Goal: Task Accomplishment & Management: Manage account settings

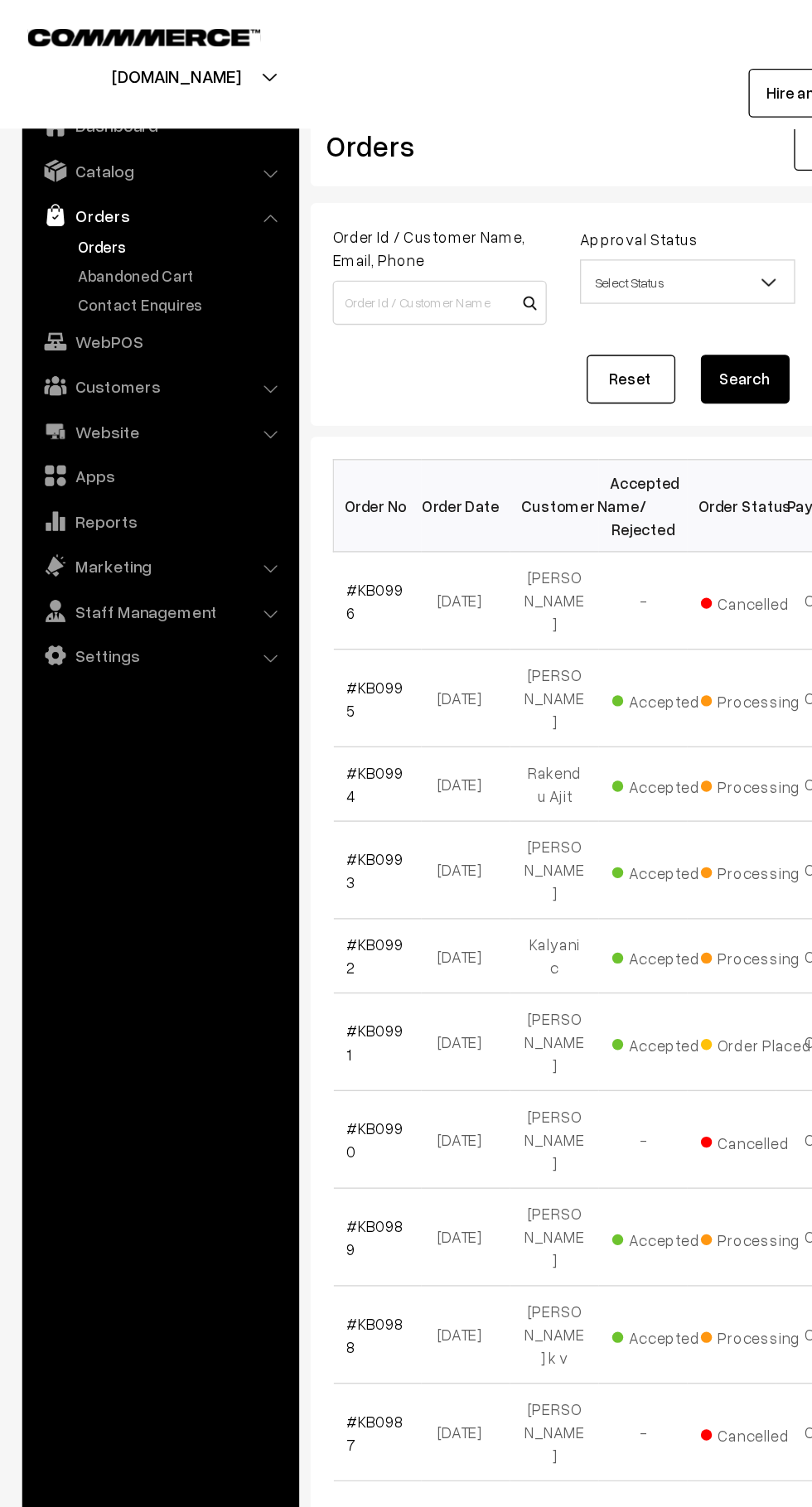
click at [61, 203] on link "Abandoned Cart" at bounding box center [136, 205] width 164 height 17
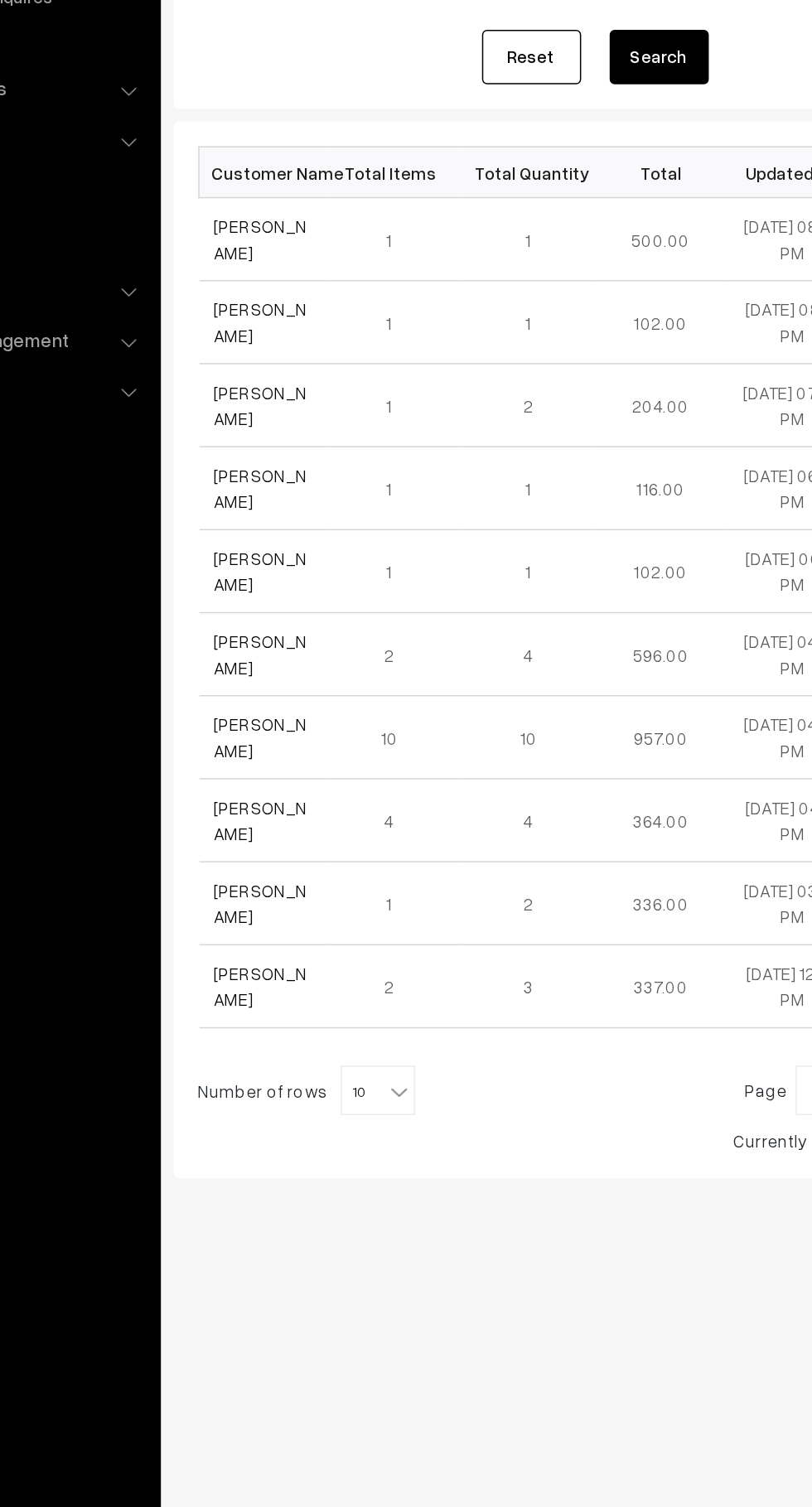
click at [254, 378] on td "[PERSON_NAME]" at bounding box center [293, 390] width 89 height 56
click at [261, 391] on link "[PERSON_NAME]" at bounding box center [291, 390] width 62 height 31
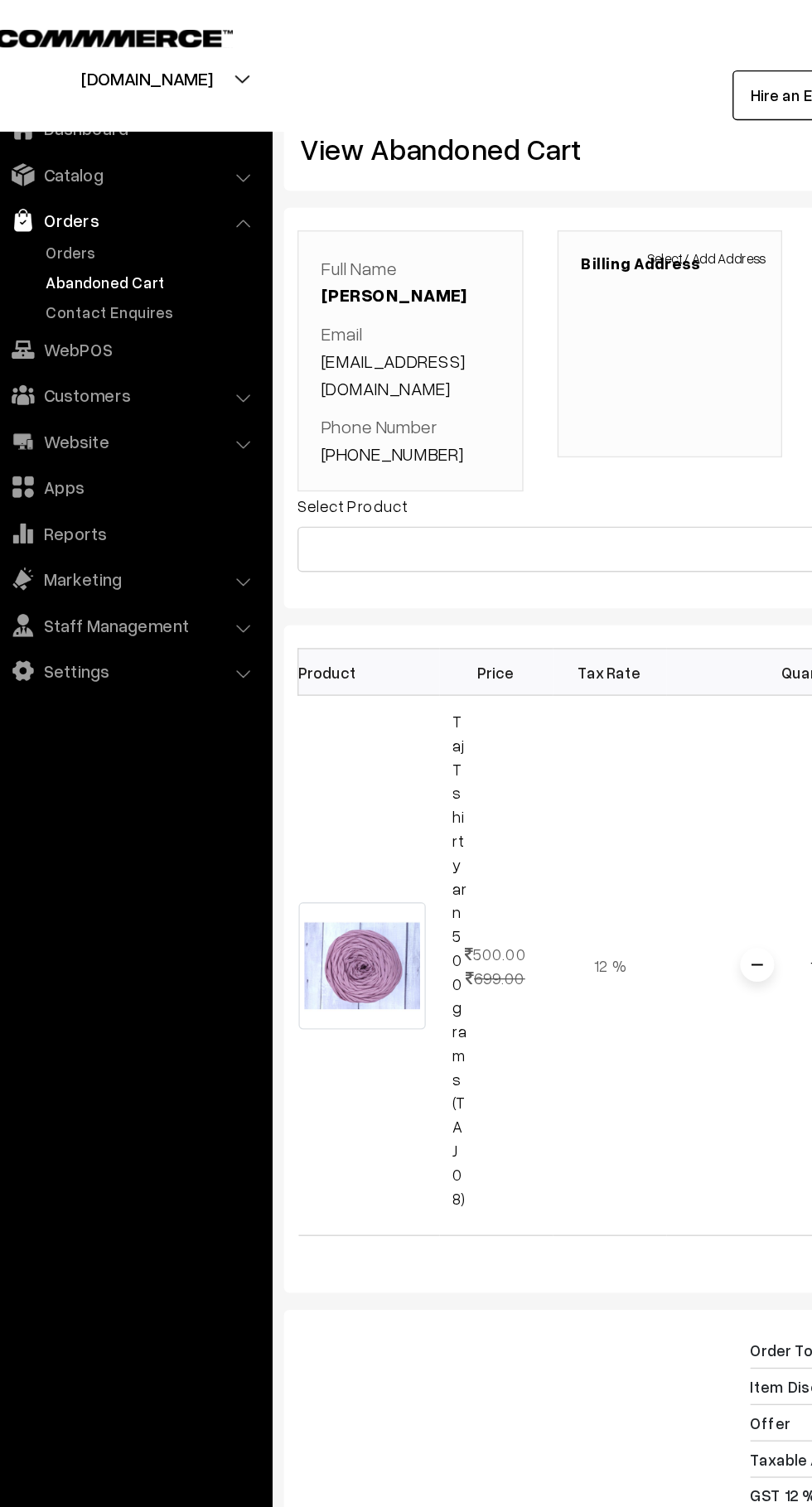
click at [85, 183] on link "Orders" at bounding box center [136, 184] width 164 height 17
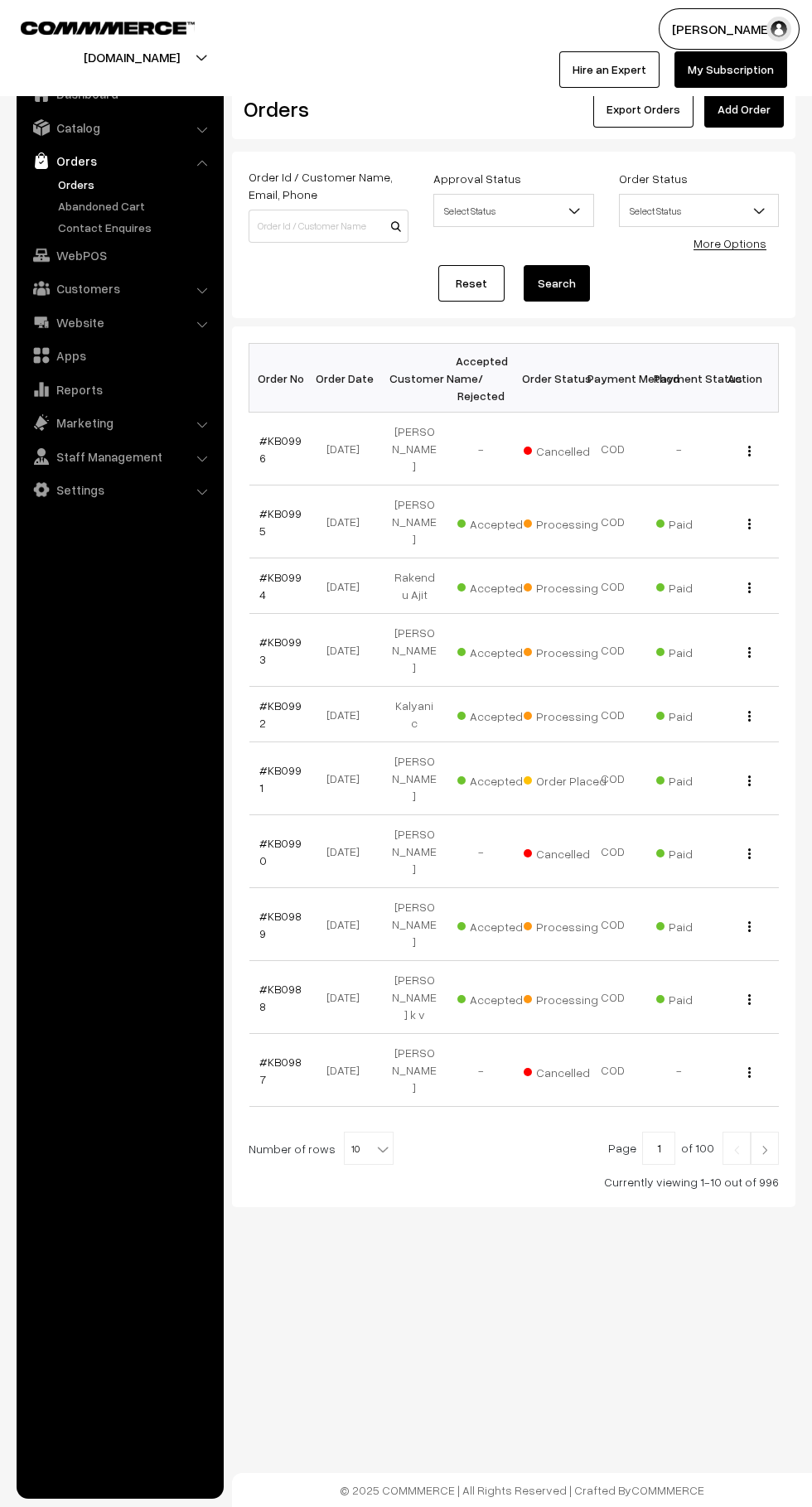
click at [73, 184] on link "Orders" at bounding box center [136, 184] width 164 height 17
click at [85, 227] on link "Contact Enquires" at bounding box center [136, 227] width 164 height 17
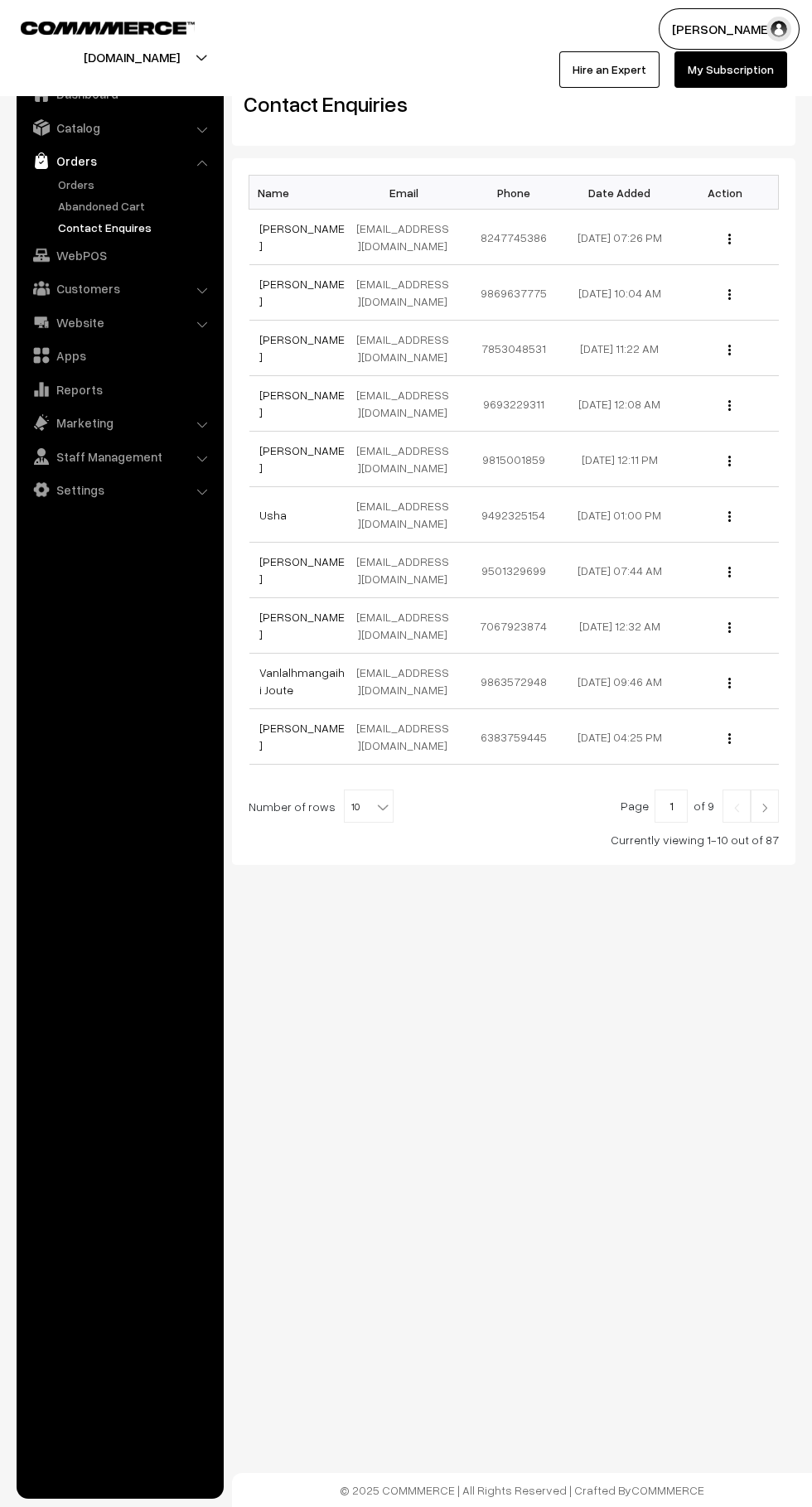
click at [70, 206] on link "Abandoned Cart" at bounding box center [136, 205] width 164 height 17
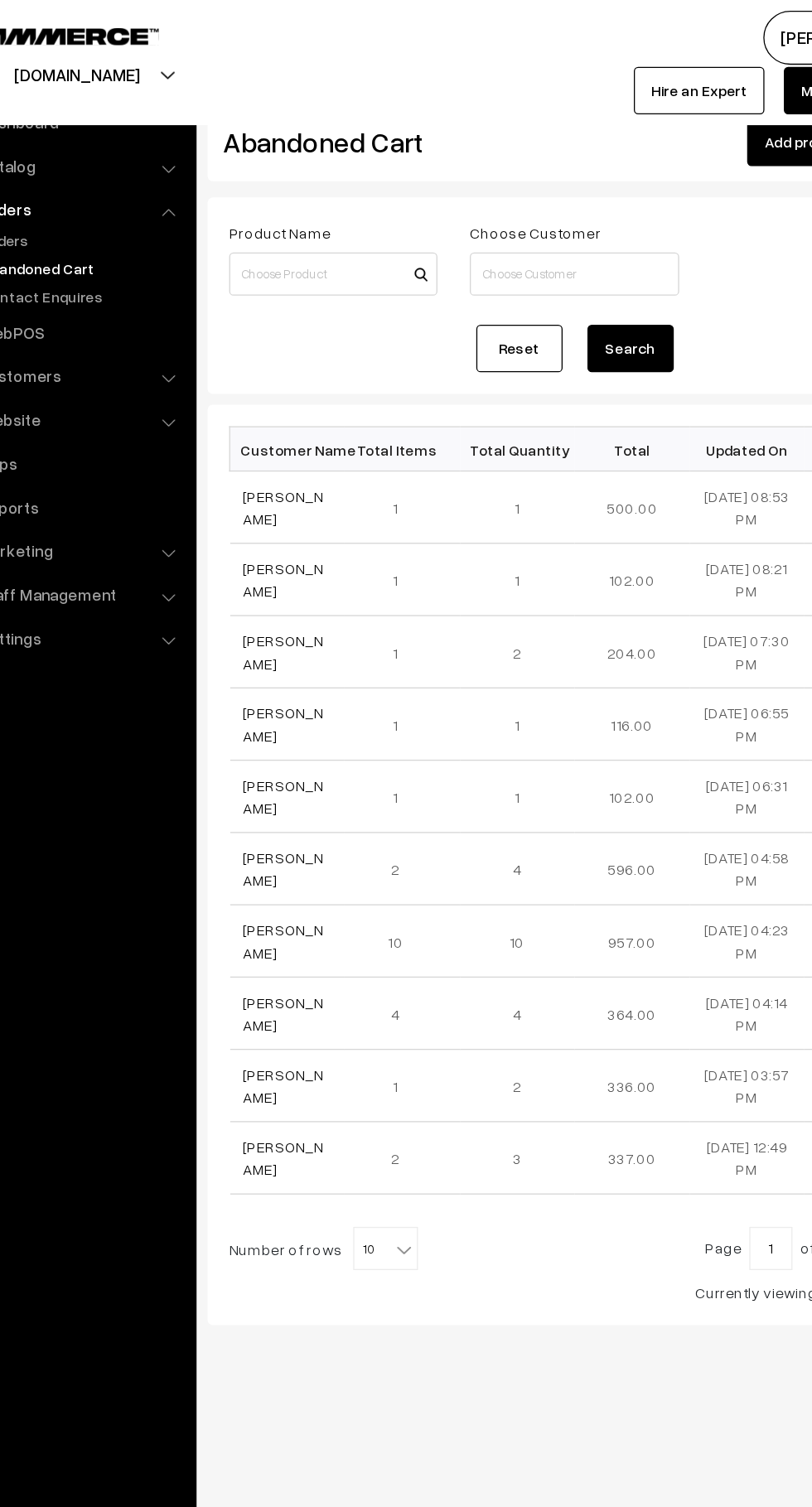
click at [269, 399] on link "[PERSON_NAME]" at bounding box center [291, 390] width 62 height 31
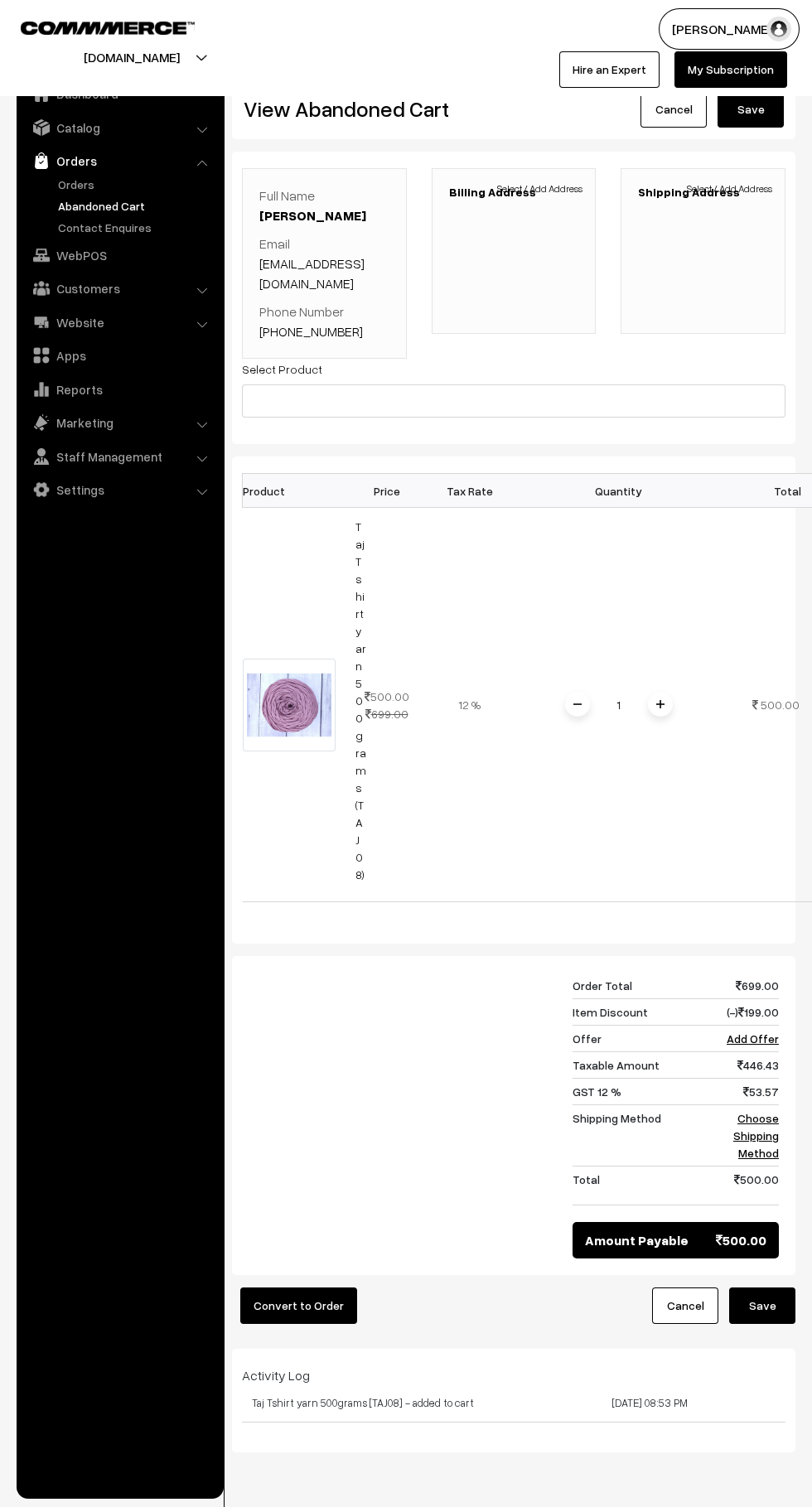
click at [54, 210] on link "Abandoned Cart" at bounding box center [136, 205] width 164 height 17
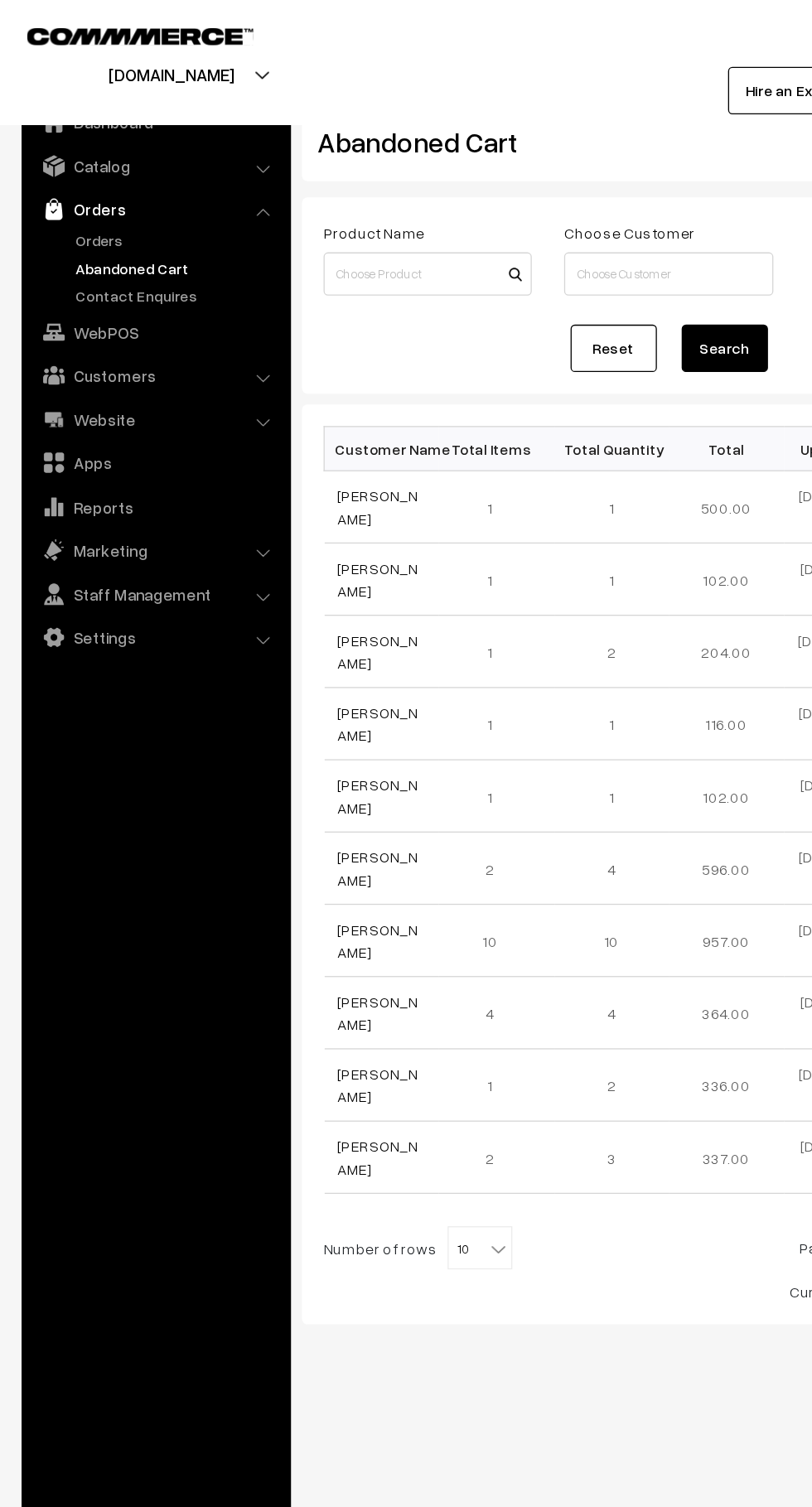
click at [64, 298] on link "Customers" at bounding box center [119, 288] width 197 height 30
click at [60, 249] on link "Customers" at bounding box center [136, 251] width 164 height 17
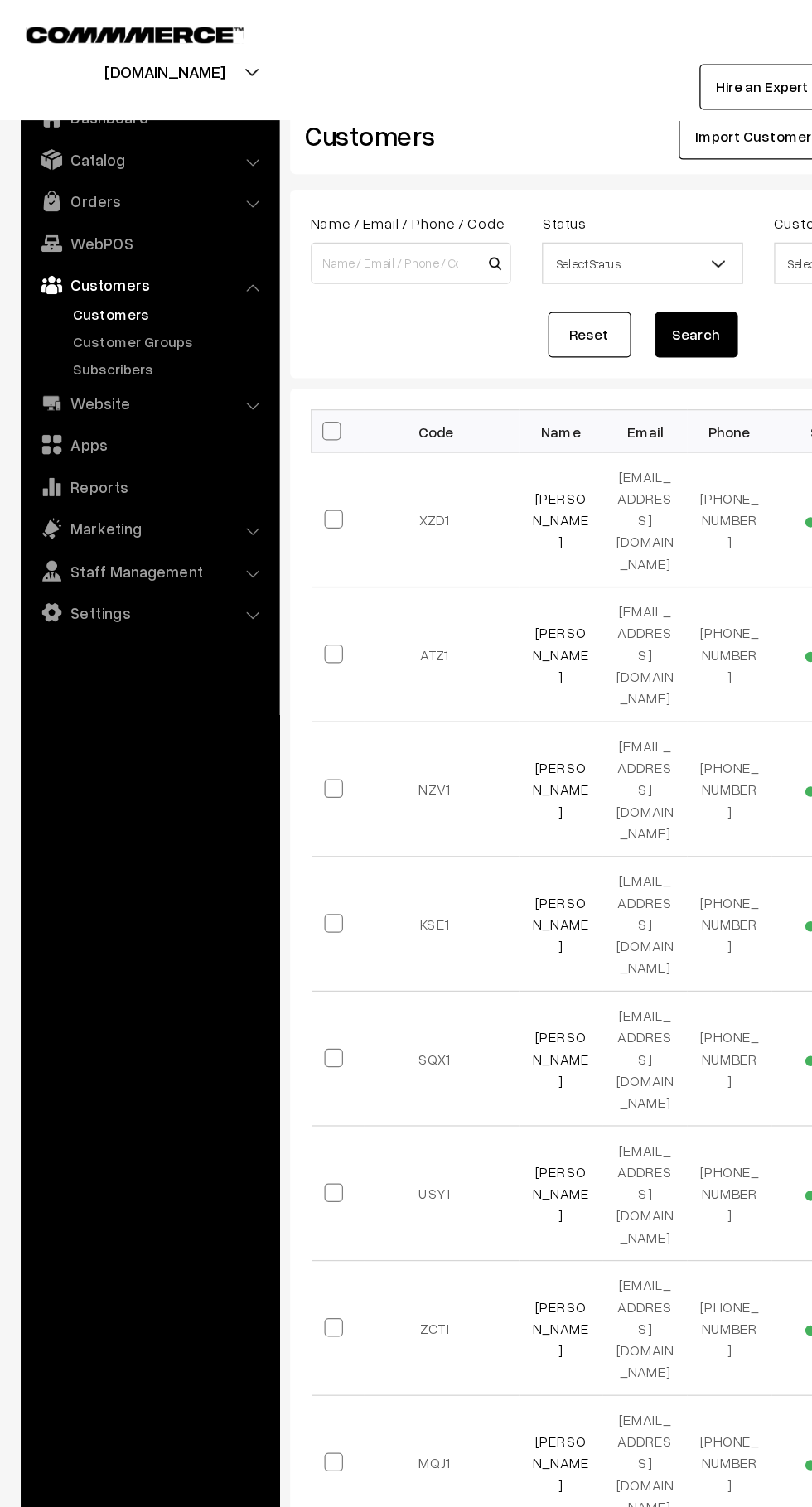
click at [41, 161] on img at bounding box center [41, 160] width 16 height 16
click at [68, 205] on link "Abandoned Cart" at bounding box center [136, 205] width 164 height 17
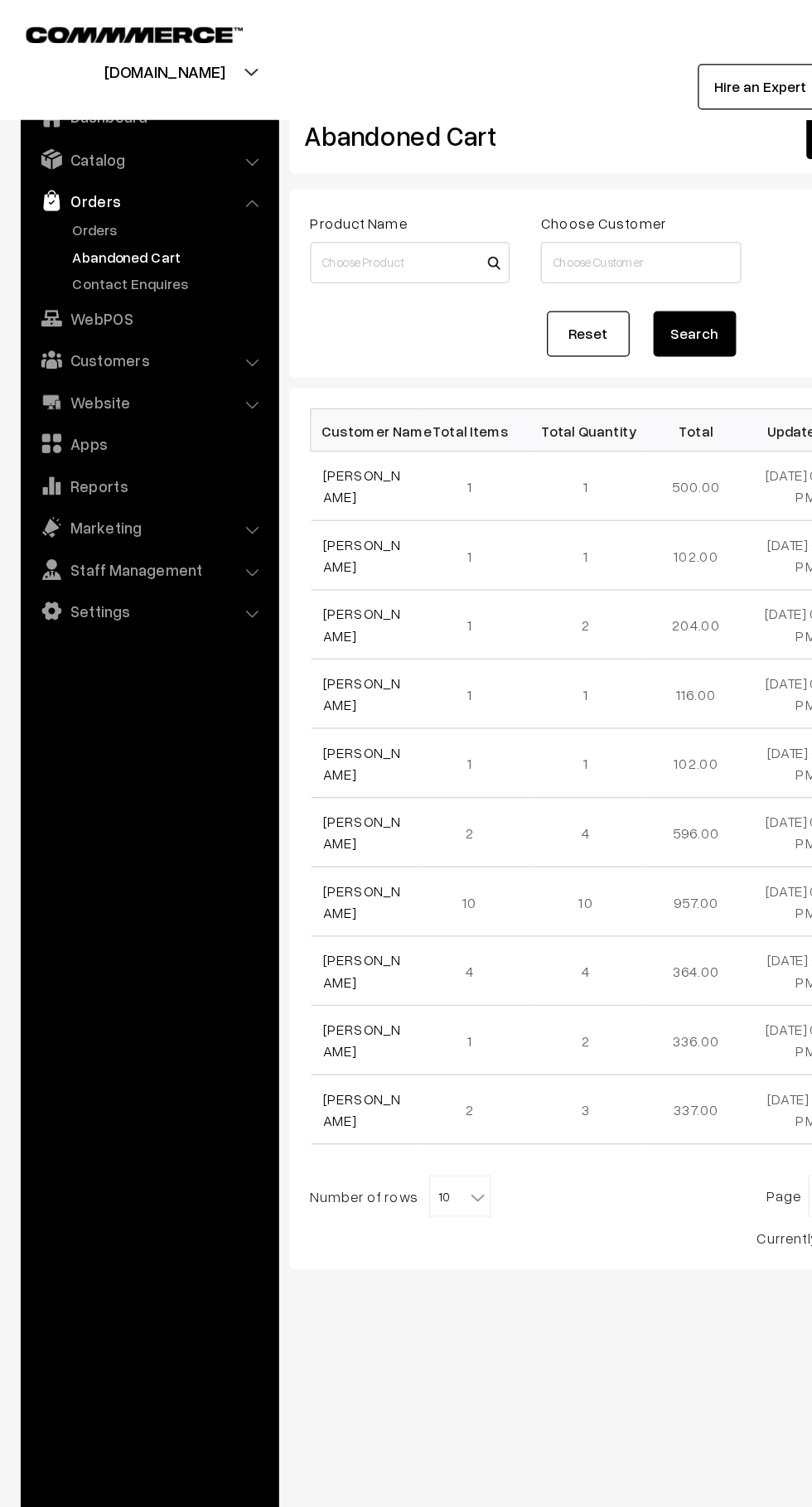
click at [47, 122] on img at bounding box center [41, 127] width 16 height 16
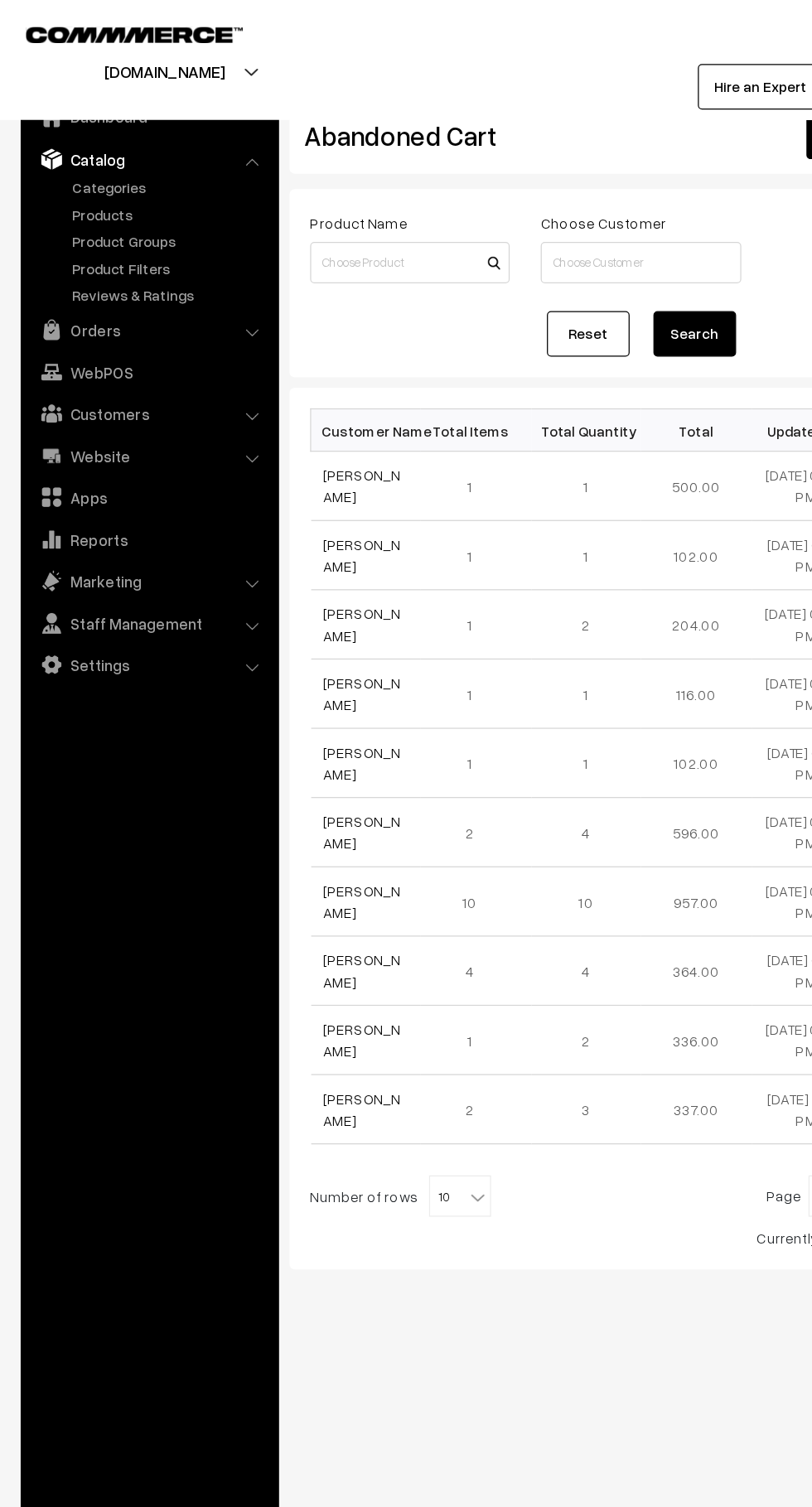
click at [60, 171] on link "Products" at bounding box center [136, 171] width 164 height 17
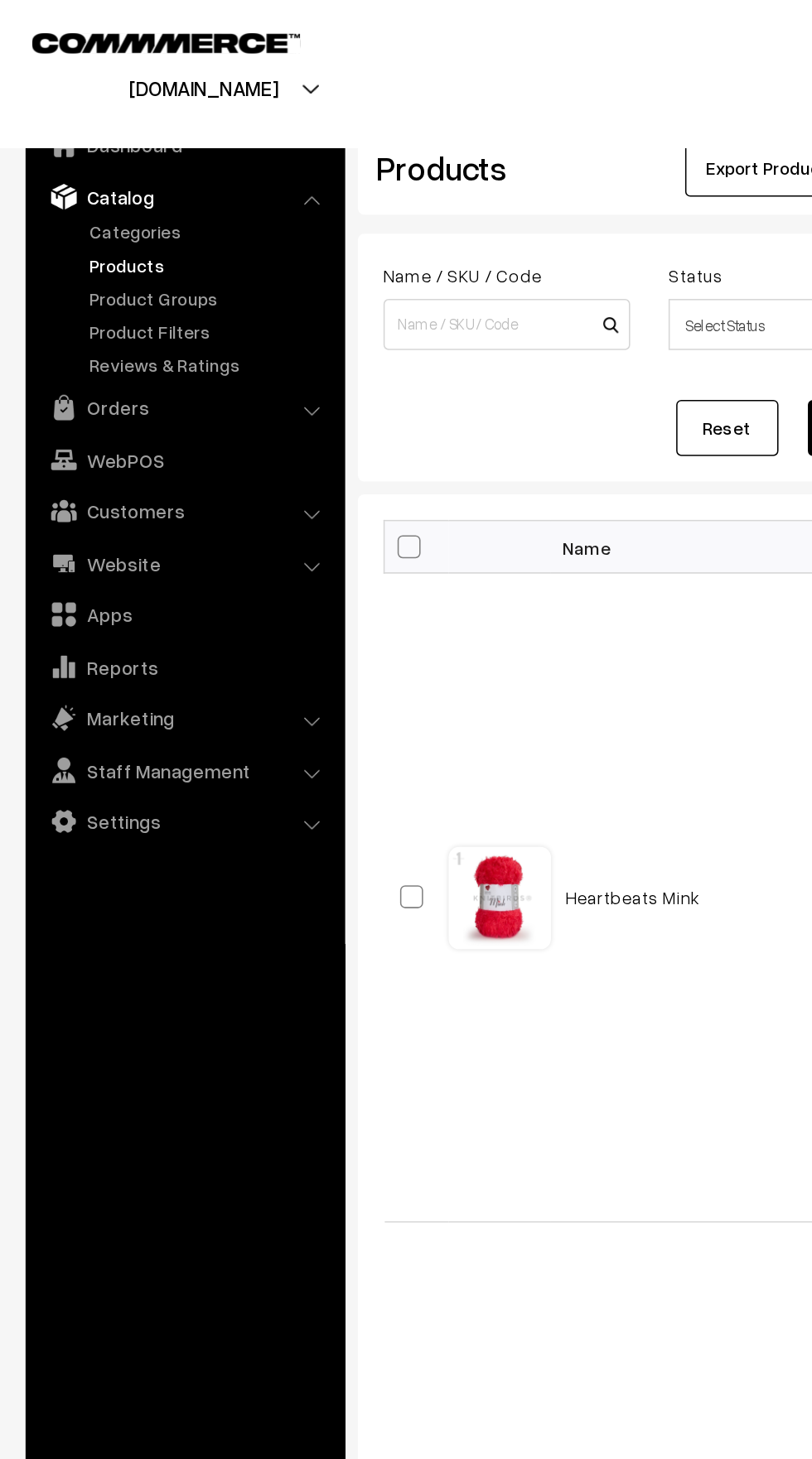
click at [149, 275] on link "Orders" at bounding box center [119, 264] width 197 height 30
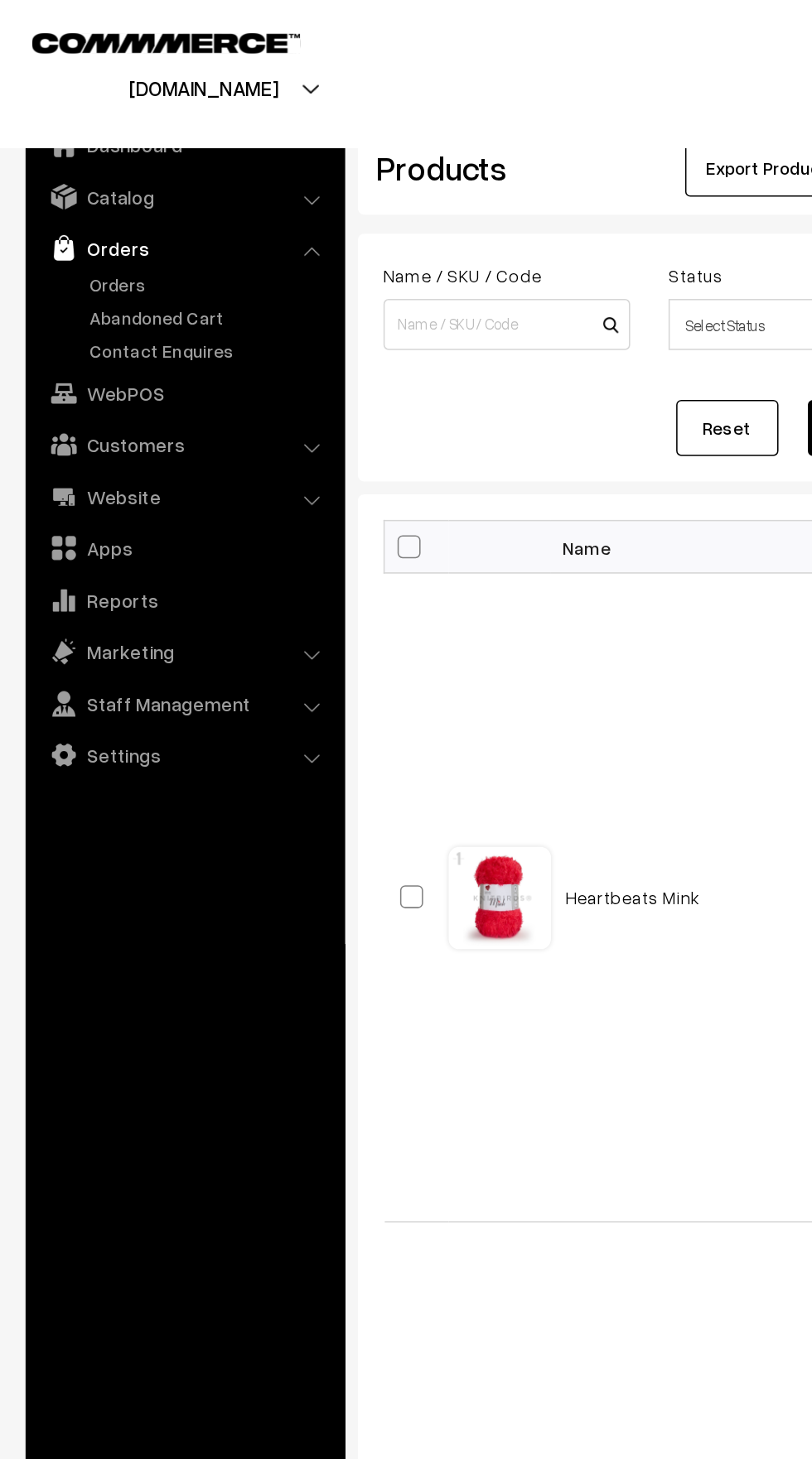
click at [115, 188] on link "Orders" at bounding box center [136, 184] width 164 height 17
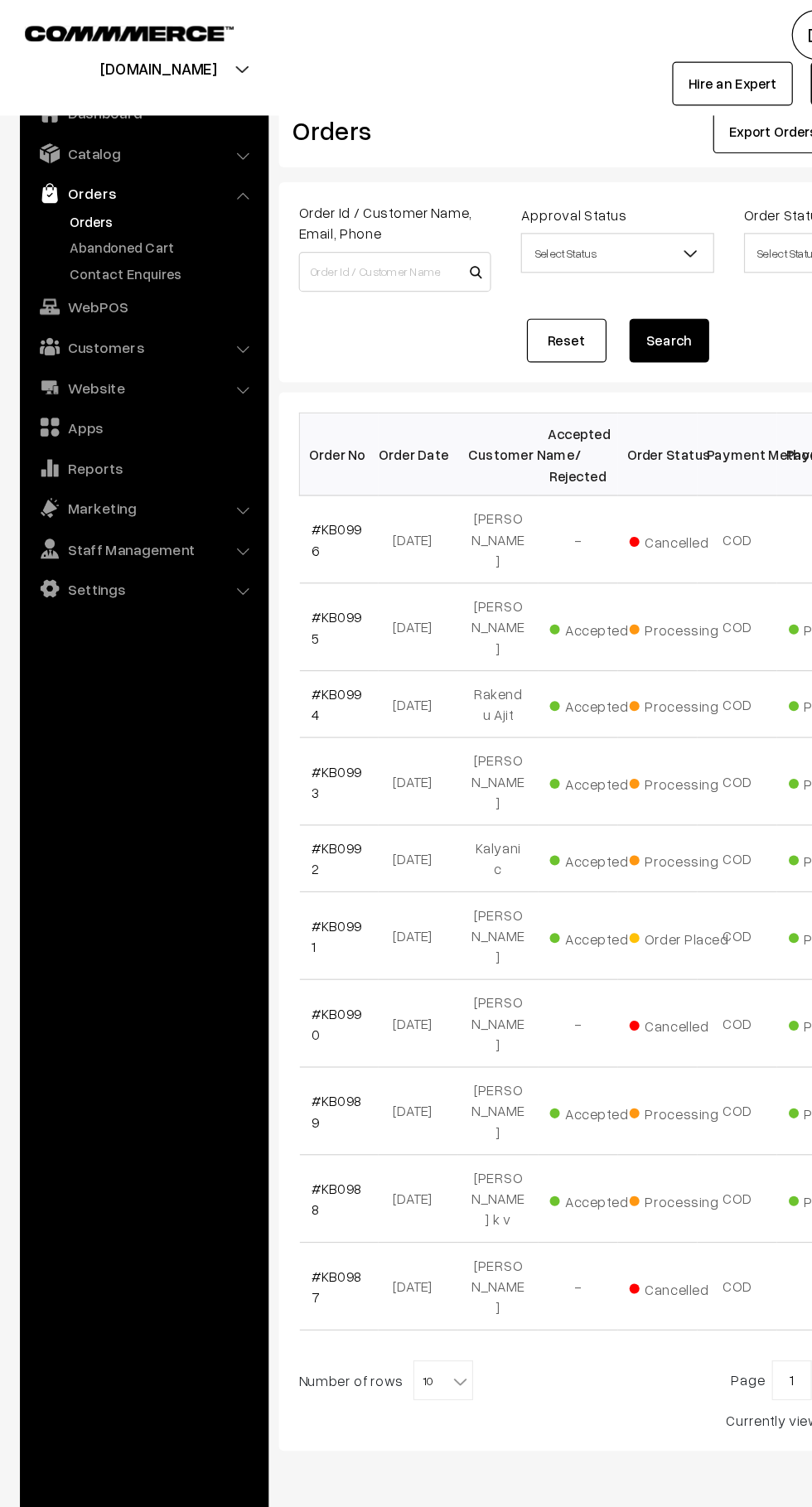
click at [142, 205] on link "Abandoned Cart" at bounding box center [136, 205] width 164 height 17
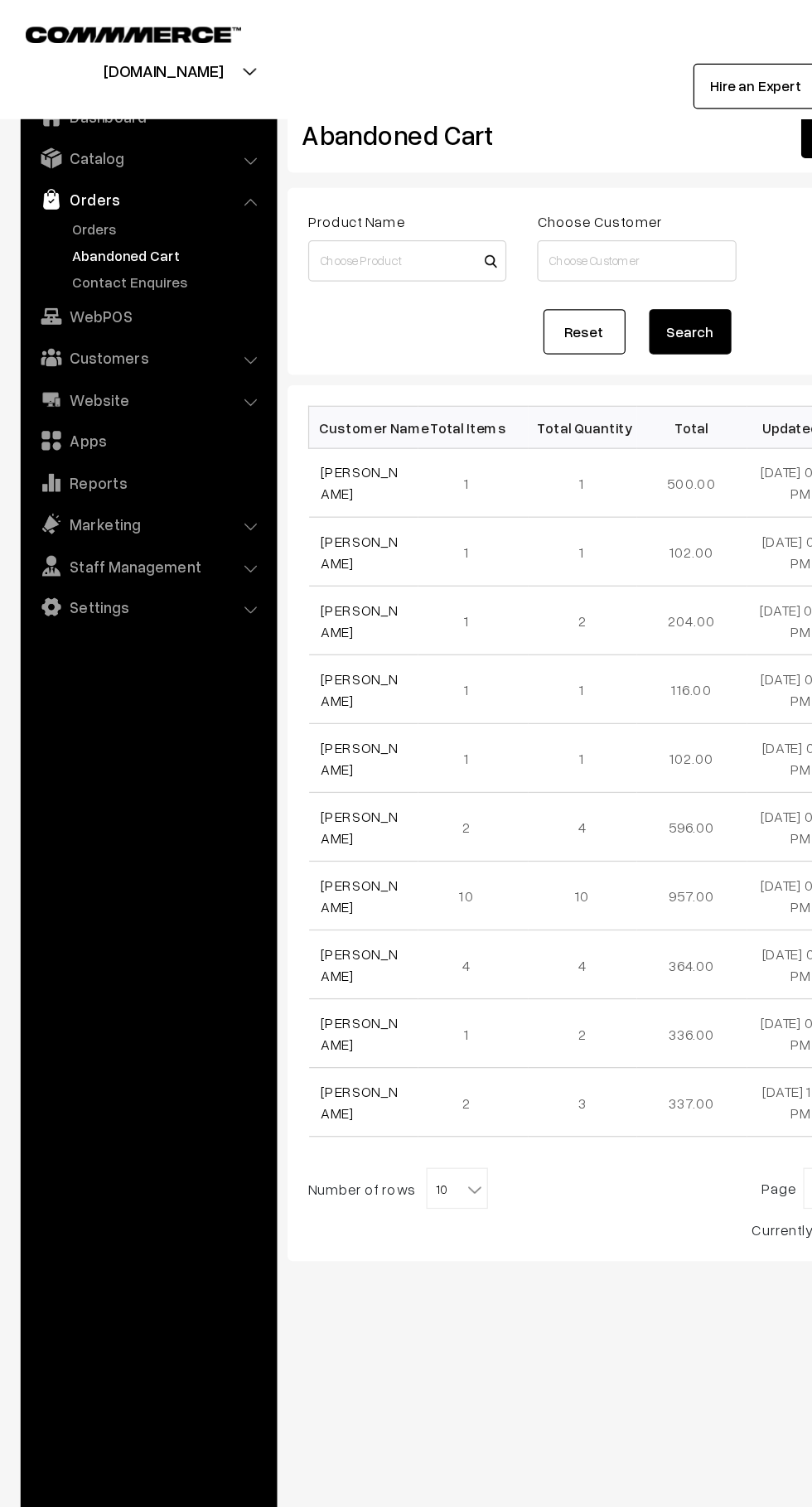
click at [148, 289] on link "Customers" at bounding box center [119, 288] width 197 height 30
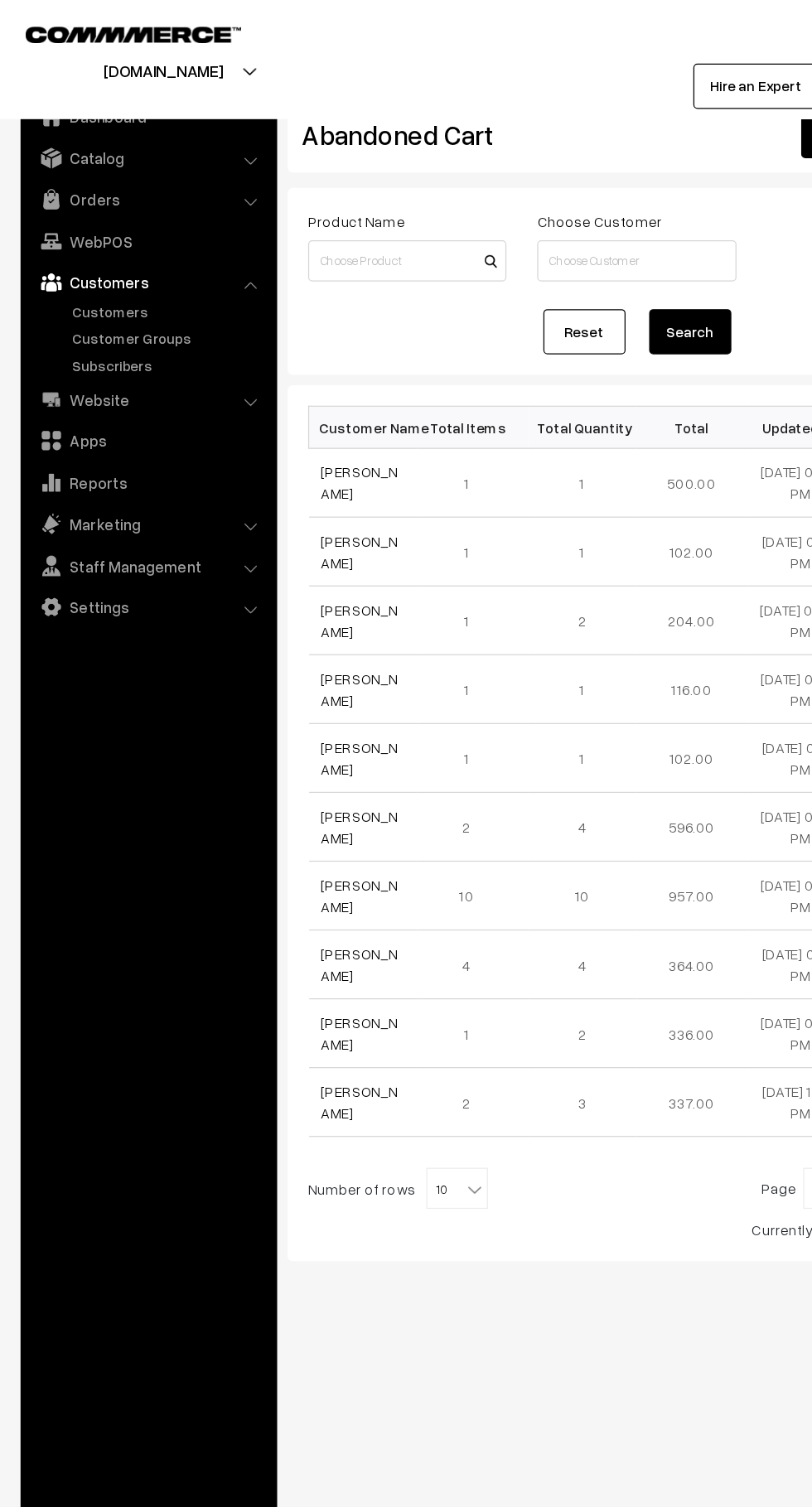
click at [118, 255] on link "Customers" at bounding box center [136, 251] width 164 height 17
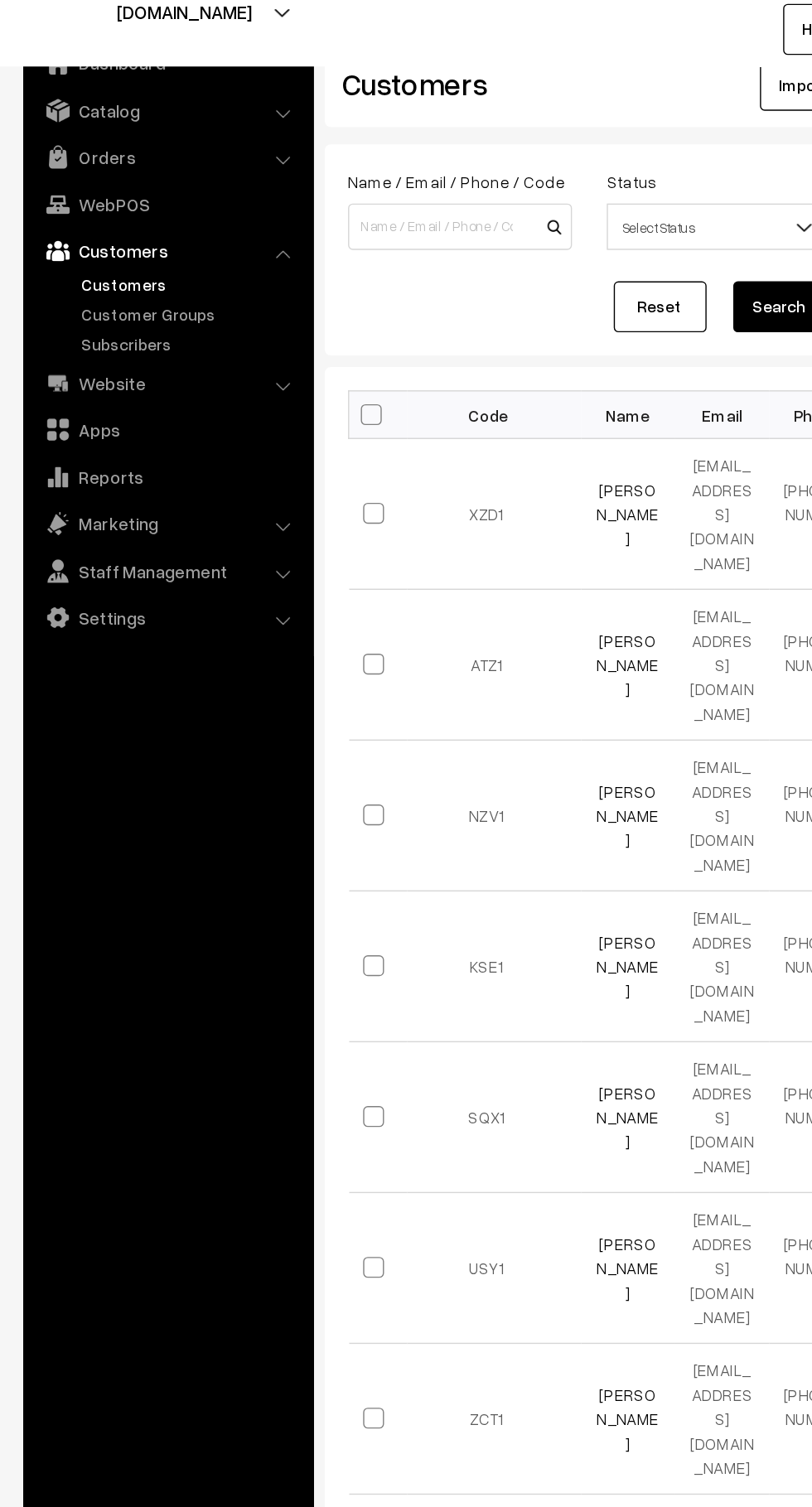
click at [125, 161] on link "Orders" at bounding box center [119, 160] width 197 height 30
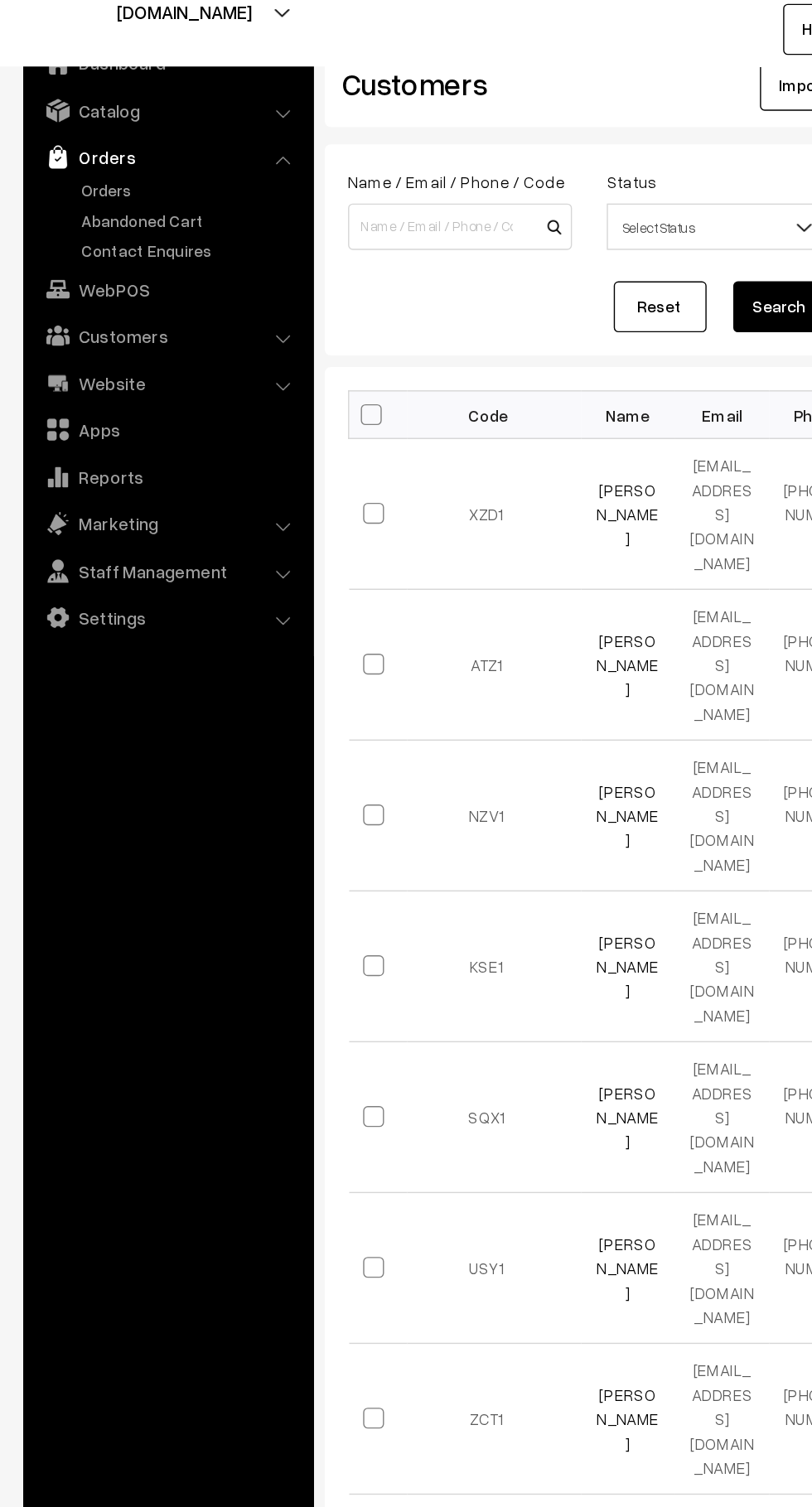
click at [123, 199] on link "Abandoned Cart" at bounding box center [136, 205] width 164 height 17
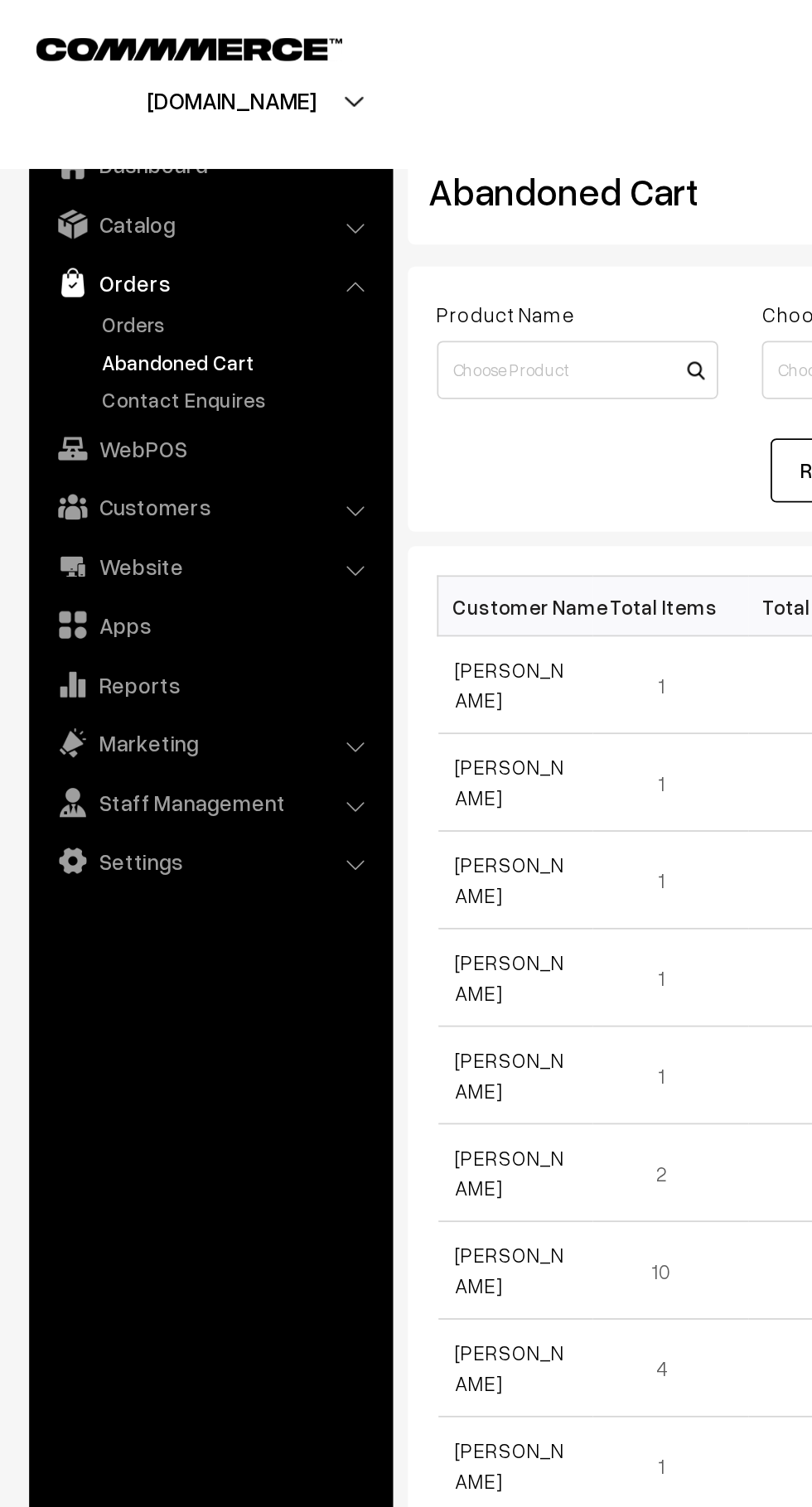
click at [62, 192] on link "Orders" at bounding box center [136, 184] width 164 height 17
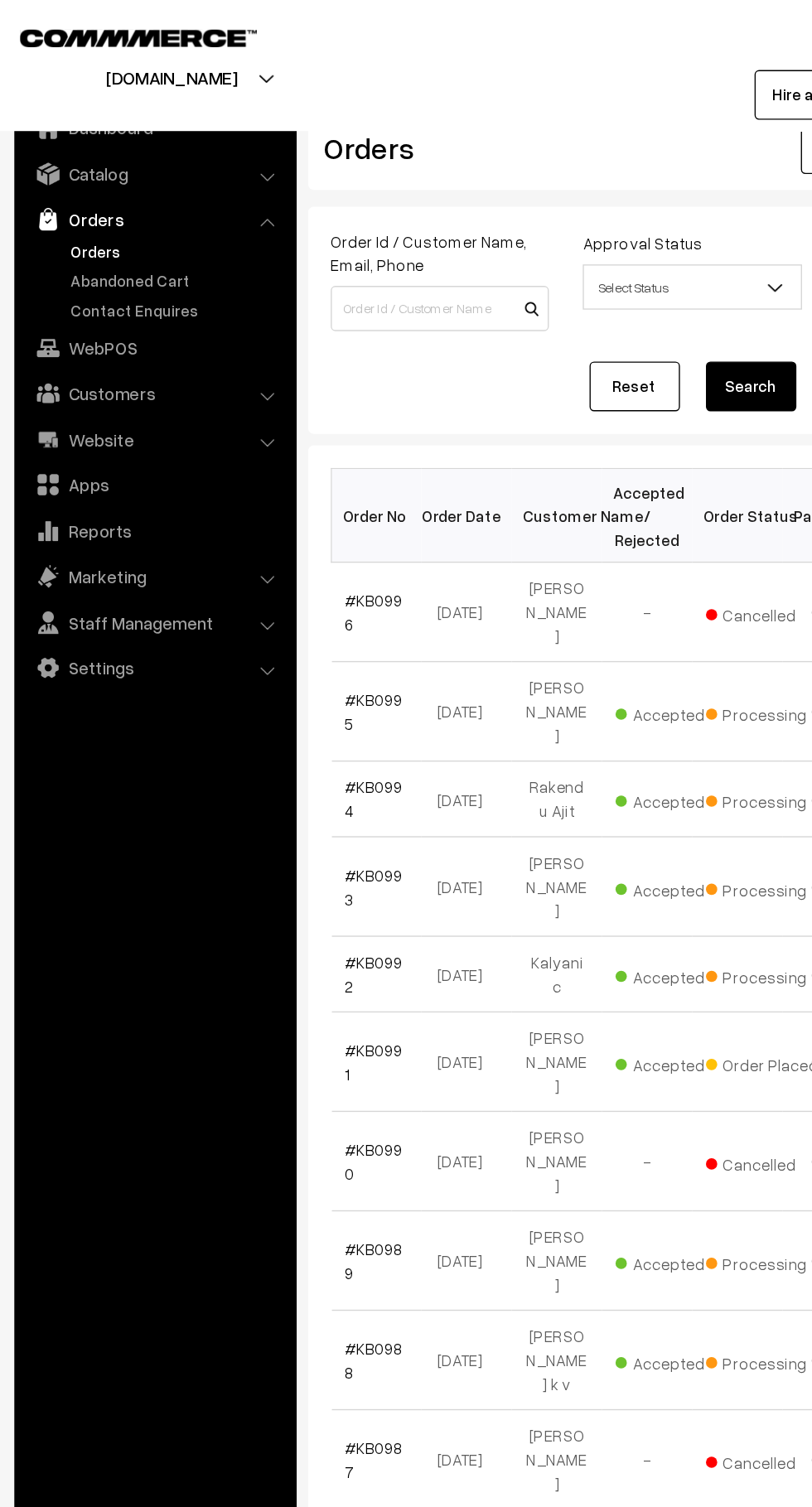
click at [71, 204] on link "Abandoned Cart" at bounding box center [136, 205] width 164 height 17
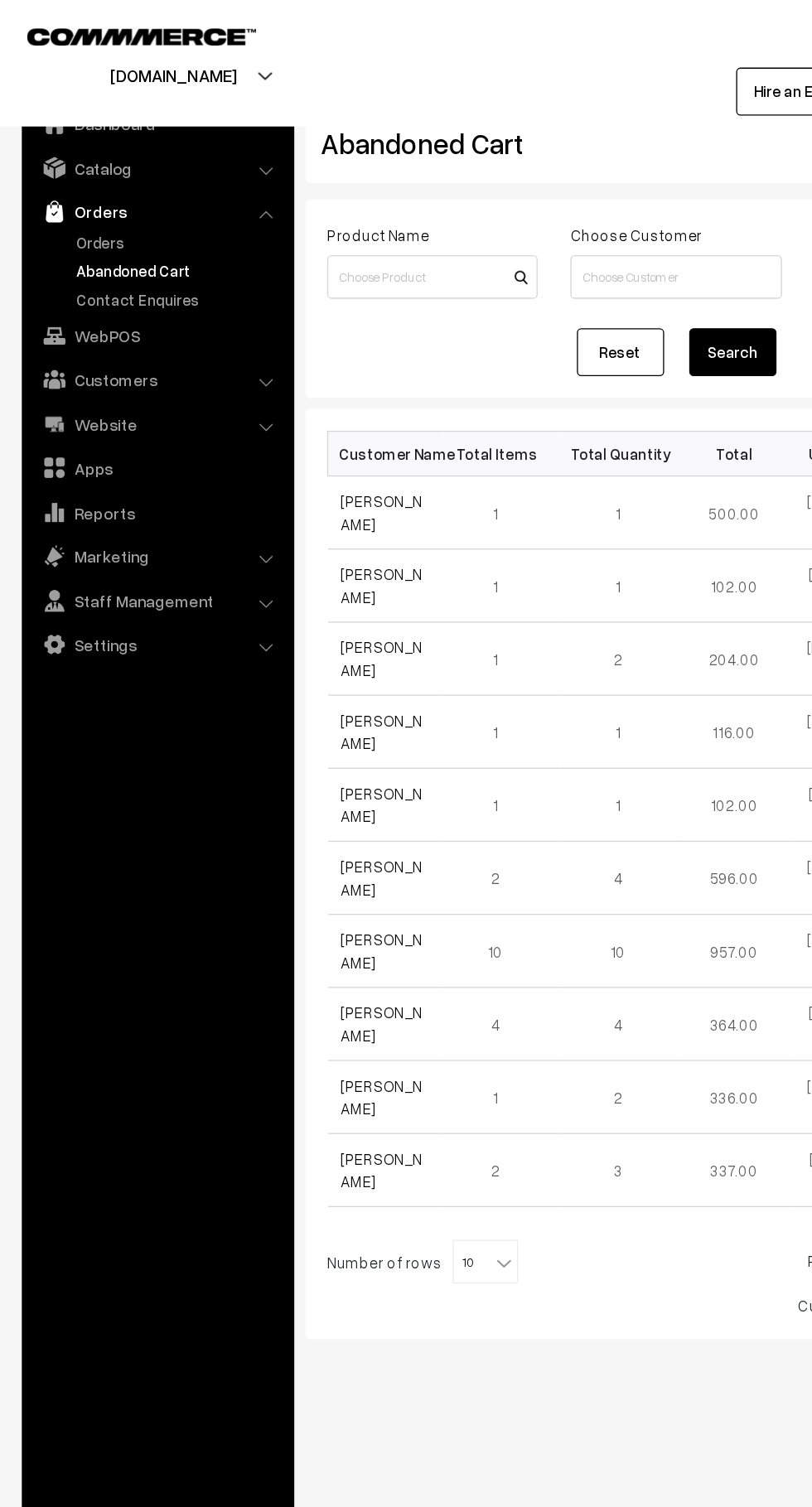
click at [48, 170] on link "Orders" at bounding box center [119, 160] width 197 height 30
click at [63, 189] on link "Orders" at bounding box center [136, 184] width 164 height 17
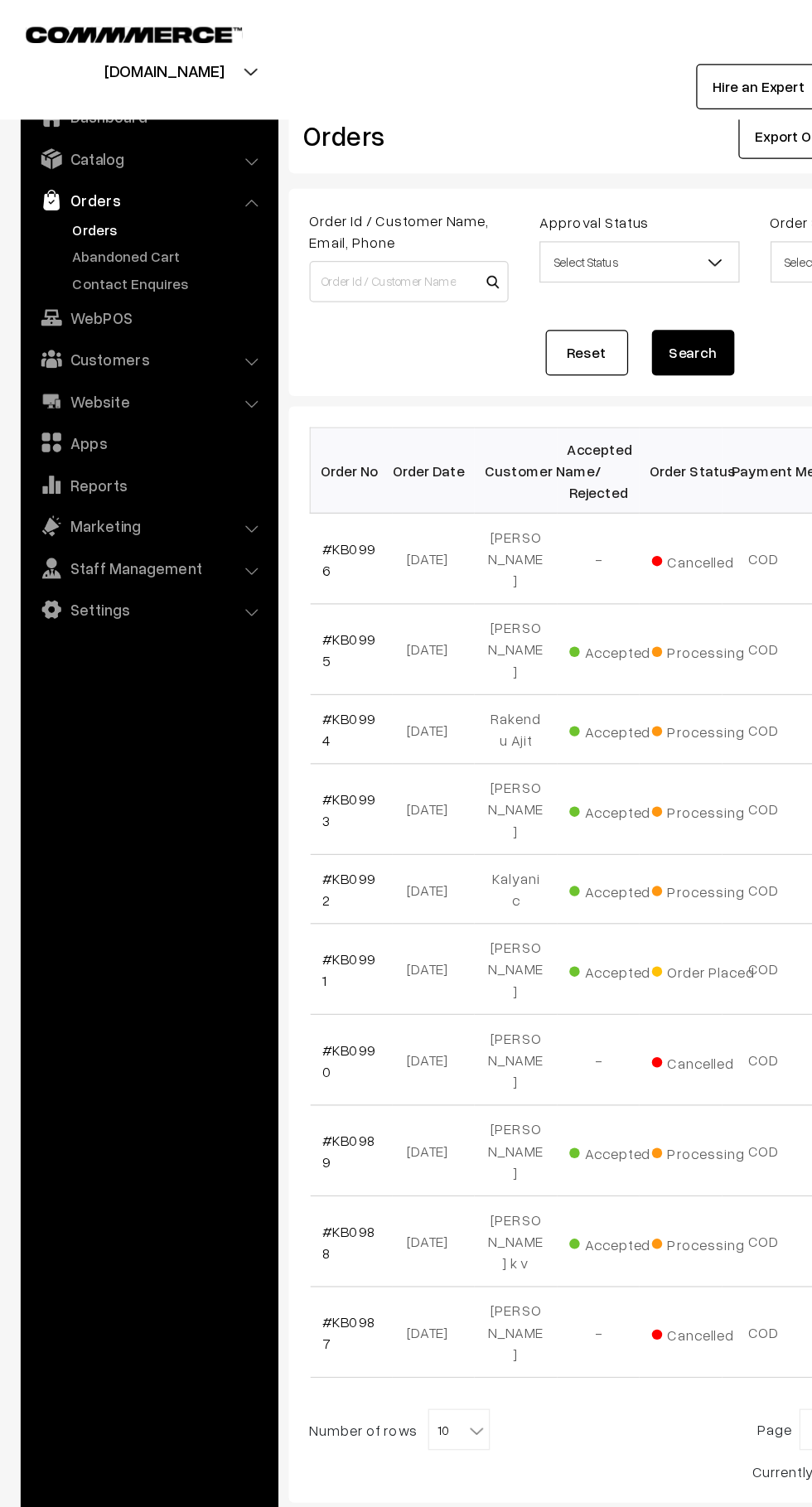
click at [57, 291] on link "Customers" at bounding box center [119, 288] width 197 height 30
click at [67, 251] on link "Customers" at bounding box center [136, 251] width 164 height 17
